Goal: Complete application form

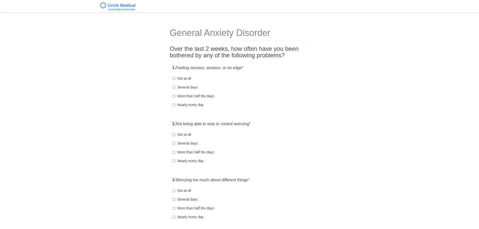
click at [189, 88] on label "Several days" at bounding box center [184, 87] width 25 height 5
click at [176, 88] on input "Several days" at bounding box center [173, 87] width 3 height 3
radio input "true"
click at [182, 137] on label "Not at all" at bounding box center [181, 134] width 19 height 5
click at [176, 136] on input "Not at all" at bounding box center [173, 134] width 3 height 3
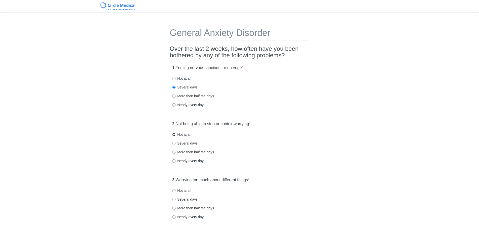
radio input "true"
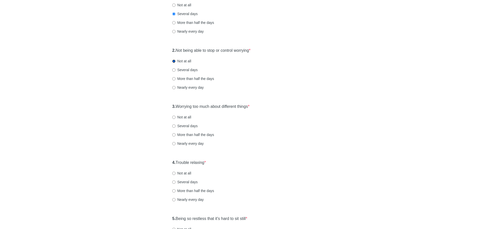
scroll to position [75, 0]
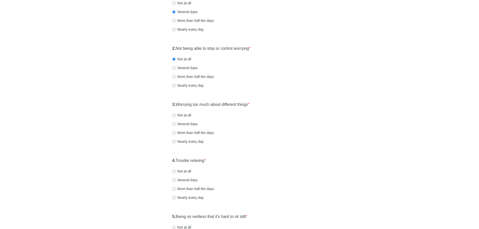
click at [182, 126] on label "Several days" at bounding box center [184, 124] width 25 height 5
click at [176, 126] on input "Several days" at bounding box center [173, 124] width 3 height 3
radio input "true"
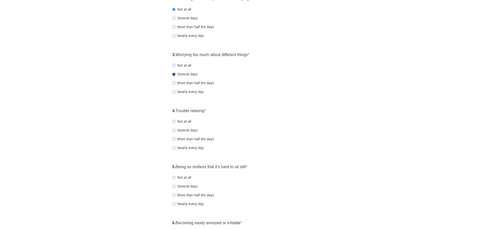
scroll to position [126, 0]
click at [186, 129] on label "Several days" at bounding box center [184, 129] width 25 height 5
click at [176, 129] on input "Several days" at bounding box center [173, 129] width 3 height 3
radio input "true"
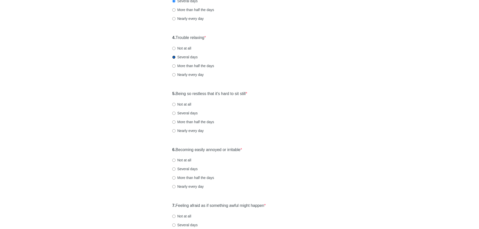
scroll to position [201, 0]
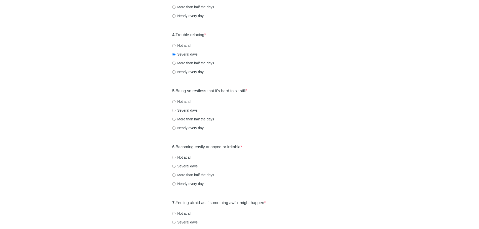
click at [185, 101] on label "Not at all" at bounding box center [181, 101] width 19 height 5
click at [176, 101] on input "Not at all" at bounding box center [173, 101] width 3 height 3
radio input "true"
click at [184, 156] on label "Not at all" at bounding box center [181, 157] width 19 height 5
click at [176, 156] on input "Not at all" at bounding box center [173, 157] width 3 height 3
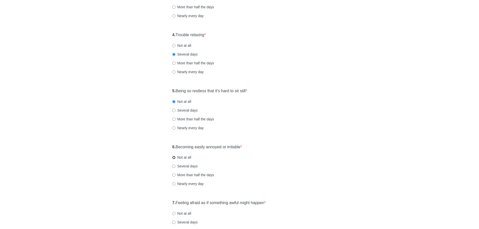
radio input "true"
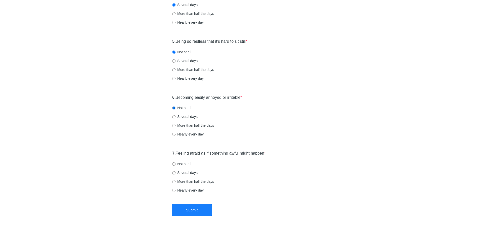
scroll to position [268, 0]
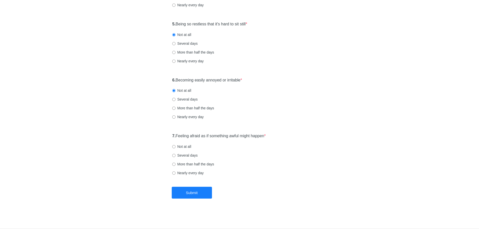
click at [185, 145] on label "Not at all" at bounding box center [181, 146] width 19 height 5
click at [176, 145] on input "Not at all" at bounding box center [173, 146] width 3 height 3
radio input "true"
click at [194, 190] on button "Submit" at bounding box center [192, 193] width 40 height 12
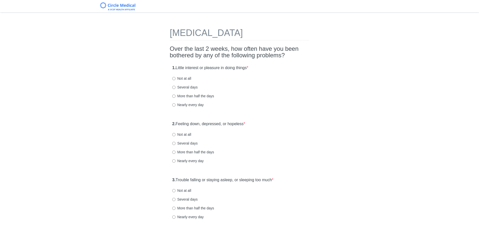
click at [177, 77] on label "Not at all" at bounding box center [181, 78] width 19 height 5
click at [176, 77] on input "Not at all" at bounding box center [173, 78] width 3 height 3
radio input "true"
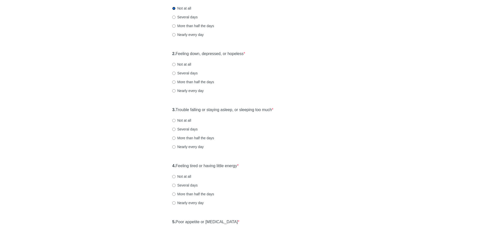
scroll to position [75, 0]
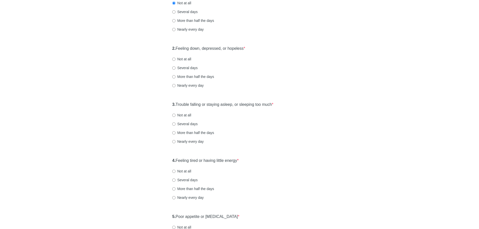
click at [181, 68] on label "Several days" at bounding box center [184, 67] width 25 height 5
click at [176, 68] on input "Several days" at bounding box center [173, 67] width 3 height 3
radio input "true"
click at [181, 115] on label "Not at all" at bounding box center [181, 115] width 19 height 5
click at [176, 115] on input "Not at all" at bounding box center [173, 115] width 3 height 3
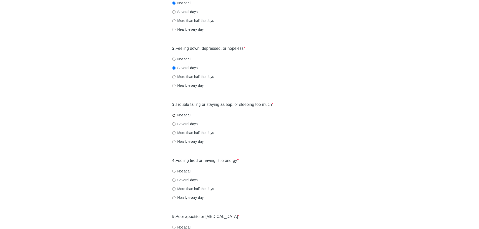
radio input "true"
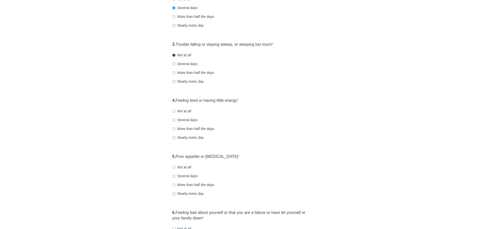
scroll to position [151, 0]
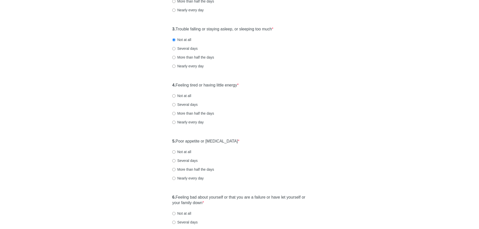
click at [186, 103] on label "Several days" at bounding box center [184, 104] width 25 height 5
click at [176, 103] on input "Several days" at bounding box center [173, 104] width 3 height 3
radio input "true"
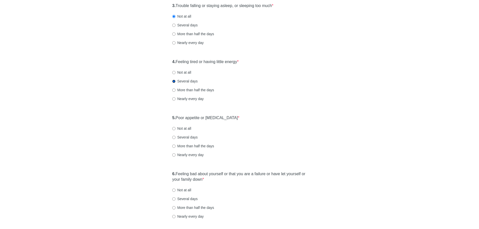
scroll to position [201, 0]
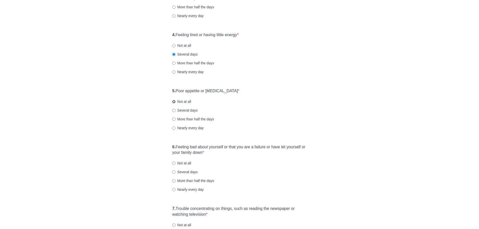
click at [174, 101] on input "Not at all" at bounding box center [173, 101] width 3 height 3
radio input "true"
click at [178, 163] on label "Not at all" at bounding box center [181, 163] width 19 height 5
click at [176, 163] on input "Not at all" at bounding box center [173, 163] width 3 height 3
radio input "true"
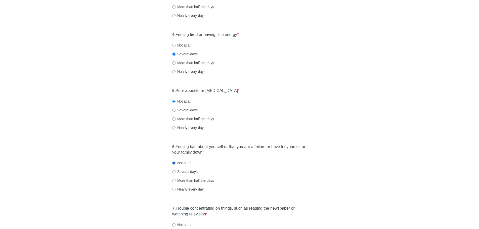
scroll to position [277, 0]
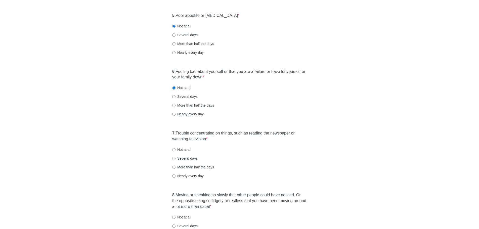
click at [178, 154] on div "7. Trouble concentrating on things, such as reading the newspaper or watching t…" at bounding box center [240, 157] width 140 height 58
click at [178, 158] on label "Several days" at bounding box center [184, 158] width 25 height 5
click at [176, 158] on input "Several days" at bounding box center [173, 158] width 3 height 3
radio input "true"
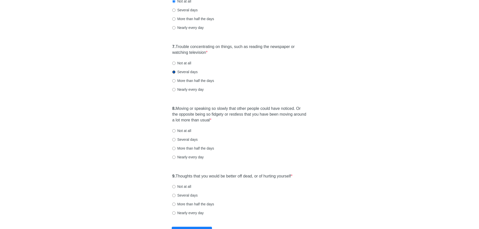
scroll to position [377, 0]
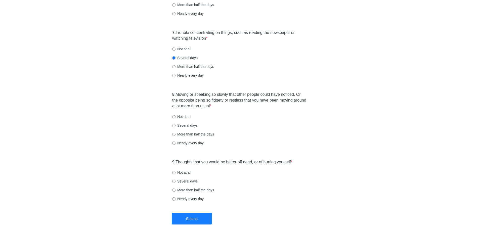
click at [189, 117] on label "Not at all" at bounding box center [181, 116] width 19 height 5
click at [176, 117] on input "Not at all" at bounding box center [173, 116] width 3 height 3
radio input "true"
click at [175, 173] on input "Not at all" at bounding box center [173, 172] width 3 height 3
radio input "true"
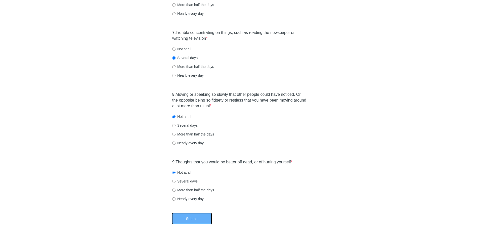
click at [182, 217] on button "Submit" at bounding box center [192, 219] width 40 height 12
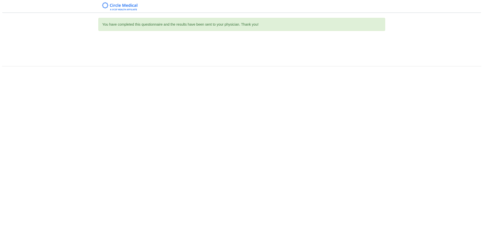
scroll to position [0, 0]
